Goal: Find specific page/section: Locate a particular part of the current website

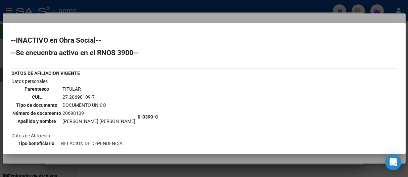
click at [359, 12] on div at bounding box center [204, 88] width 408 height 177
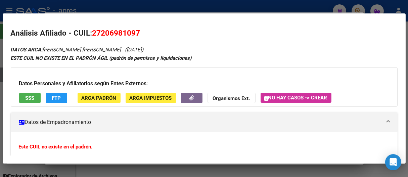
click at [287, 10] on div at bounding box center [204, 88] width 408 height 177
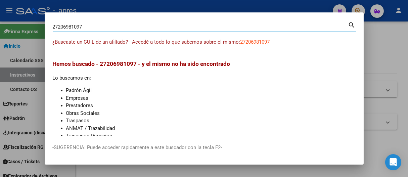
drag, startPoint x: 102, startPoint y: 25, endPoint x: 6, endPoint y: 29, distance: 96.1
click at [6, 29] on div "27206981097 Buscar (apellido, dni, cuil, nro traspaso, cuit, obra social) searc…" at bounding box center [204, 88] width 408 height 177
paste input "-92540339-9"
click at [62, 26] on input "27-92540339-9" at bounding box center [200, 27] width 295 height 6
click at [61, 25] on input "27-92540339-9" at bounding box center [200, 27] width 295 height 6
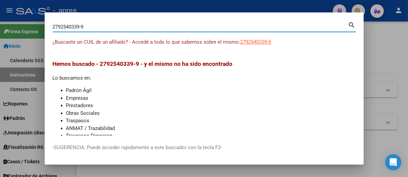
click at [84, 26] on input "2792540339-9" at bounding box center [200, 27] width 295 height 6
type input "27925403399"
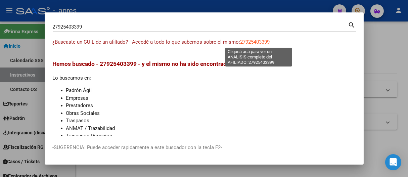
click at [254, 43] on span "27925403399" at bounding box center [255, 42] width 30 height 6
type textarea "27925403399"
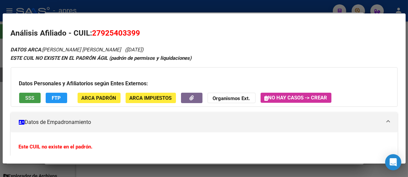
click at [27, 99] on span "SSS" at bounding box center [29, 98] width 9 height 6
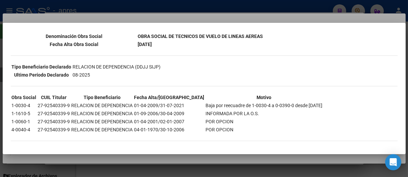
scroll to position [87, 0]
